Goal: Consume media (video, audio): Consume media (video, audio)

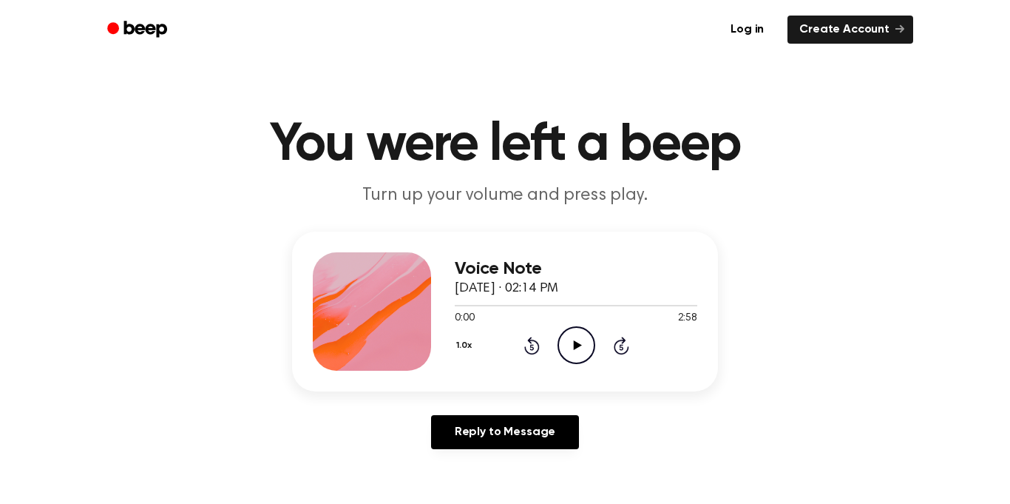
click at [571, 338] on icon "Play Audio" at bounding box center [576, 345] width 38 height 38
click at [464, 345] on button "1.0x" at bounding box center [466, 345] width 22 height 25
click at [483, 481] on span "1.5x" at bounding box center [479, 486] width 18 height 16
click at [577, 350] on icon "Pause Audio" at bounding box center [576, 345] width 38 height 38
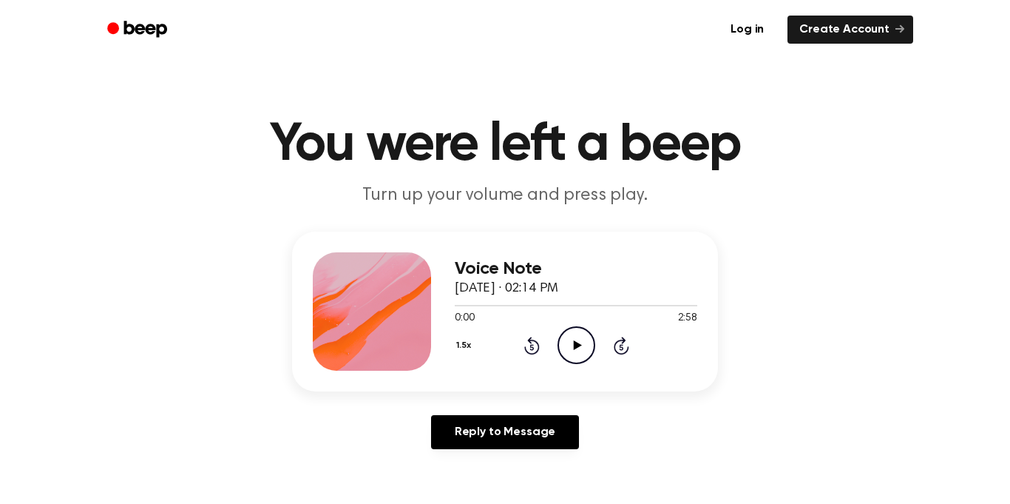
click at [577, 350] on icon "Play Audio" at bounding box center [576, 345] width 38 height 38
click at [577, 350] on icon "Pause Audio" at bounding box center [576, 345] width 38 height 38
click at [577, 350] on icon "Play Audio" at bounding box center [576, 345] width 38 height 38
click at [577, 350] on icon "Pause Audio" at bounding box center [576, 345] width 38 height 38
click at [577, 350] on icon "Play Audio" at bounding box center [576, 345] width 38 height 38
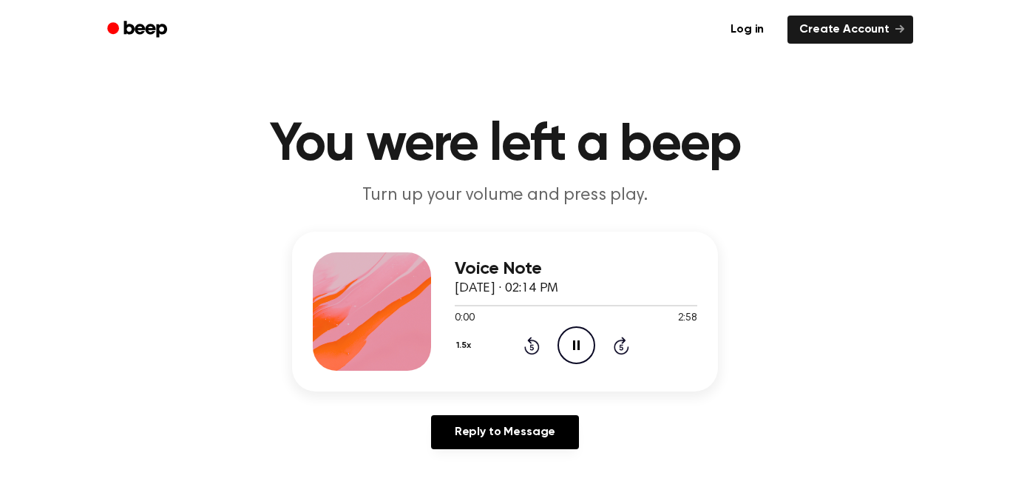
click at [574, 334] on icon "Pause Audio" at bounding box center [576, 345] width 38 height 38
click at [574, 334] on icon "Play Audio" at bounding box center [576, 345] width 38 height 38
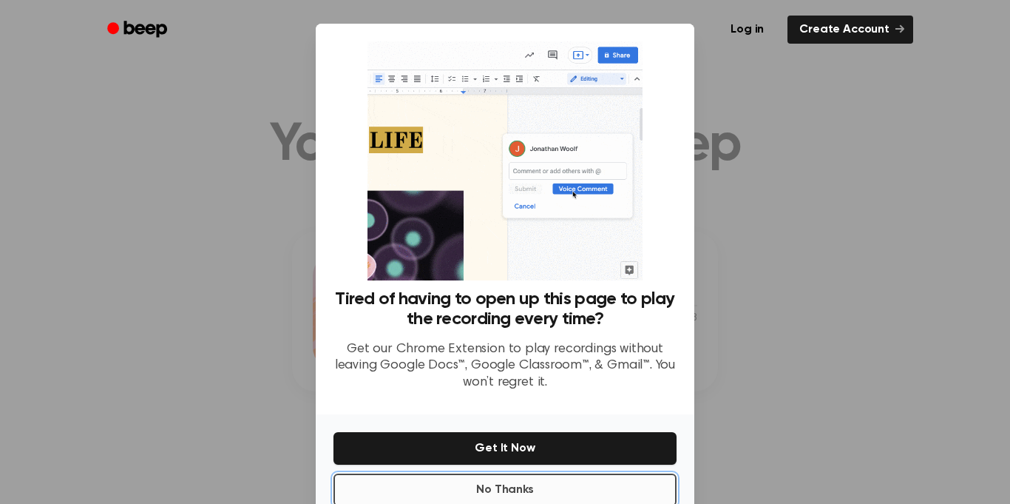
click at [525, 473] on button "No Thanks" at bounding box center [504, 489] width 343 height 33
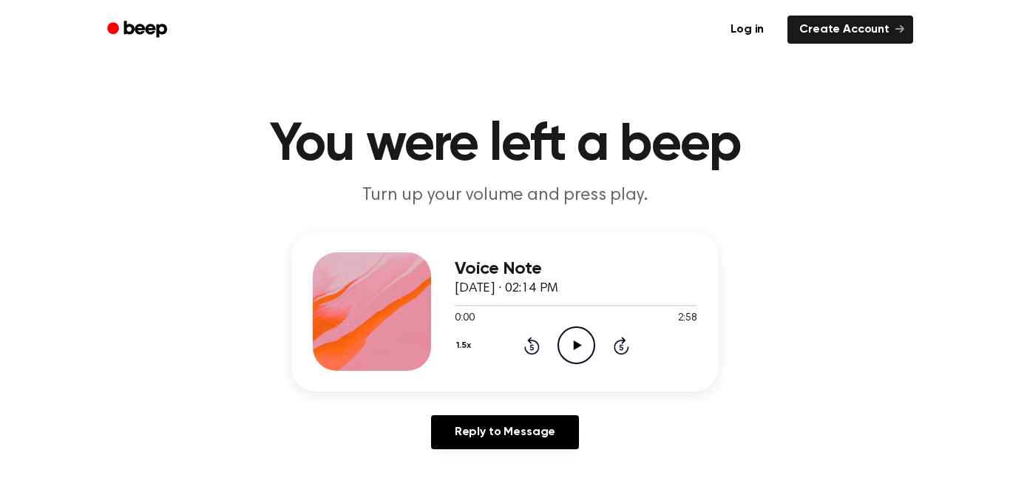
click at [575, 336] on icon "Play Audio" at bounding box center [576, 345] width 38 height 38
click at [577, 343] on icon at bounding box center [576, 345] width 7 height 10
click at [577, 343] on icon at bounding box center [577, 345] width 8 height 10
click at [574, 361] on icon "Play Audio" at bounding box center [576, 345] width 38 height 38
